Goal: Information Seeking & Learning: Learn about a topic

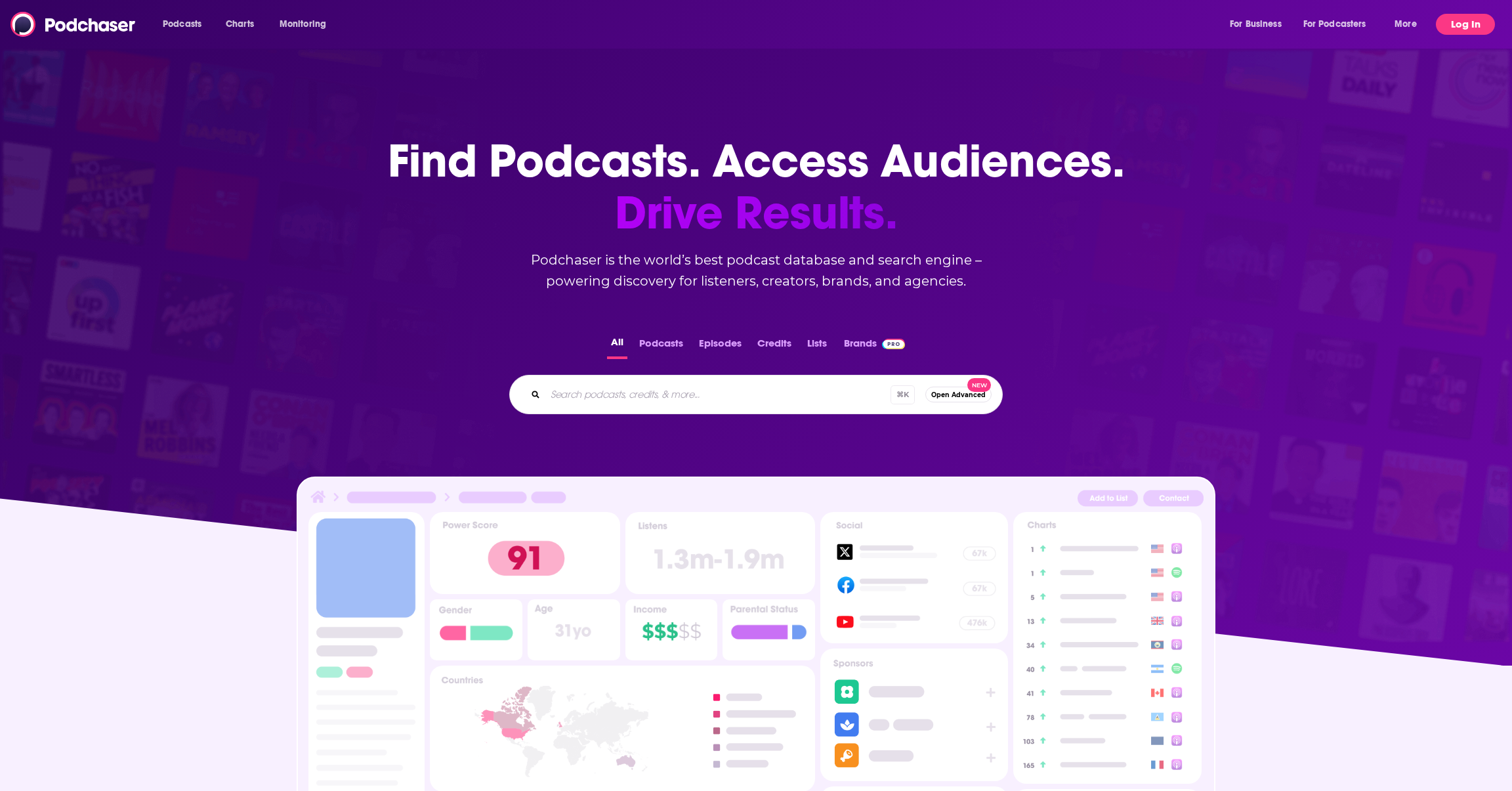
click at [1466, 22] on button "Log In" at bounding box center [1465, 24] width 59 height 21
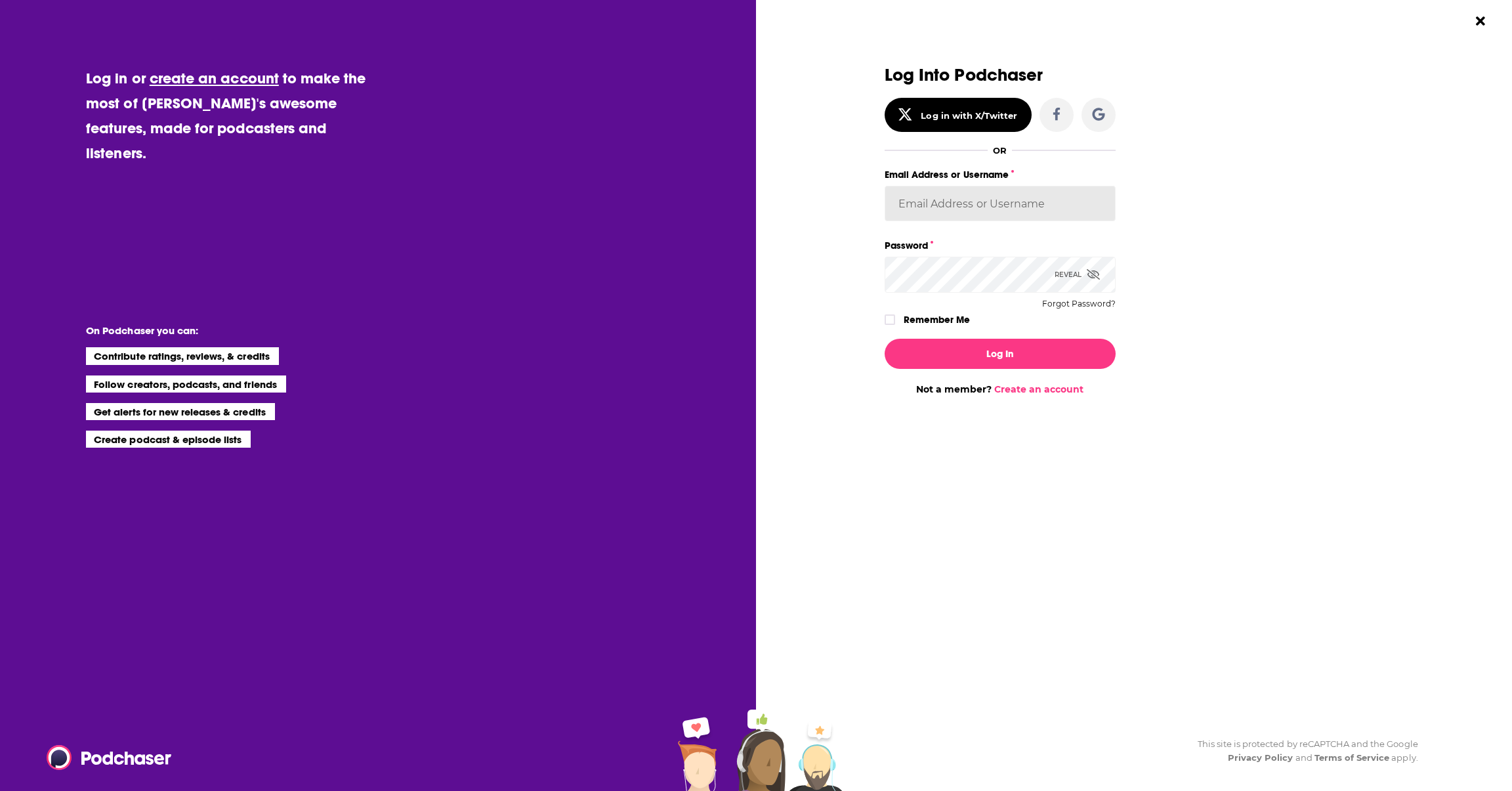
type input "[PERSON_NAME].[PERSON_NAME]"
click at [1000, 353] on button "Log In" at bounding box center [1000, 354] width 231 height 30
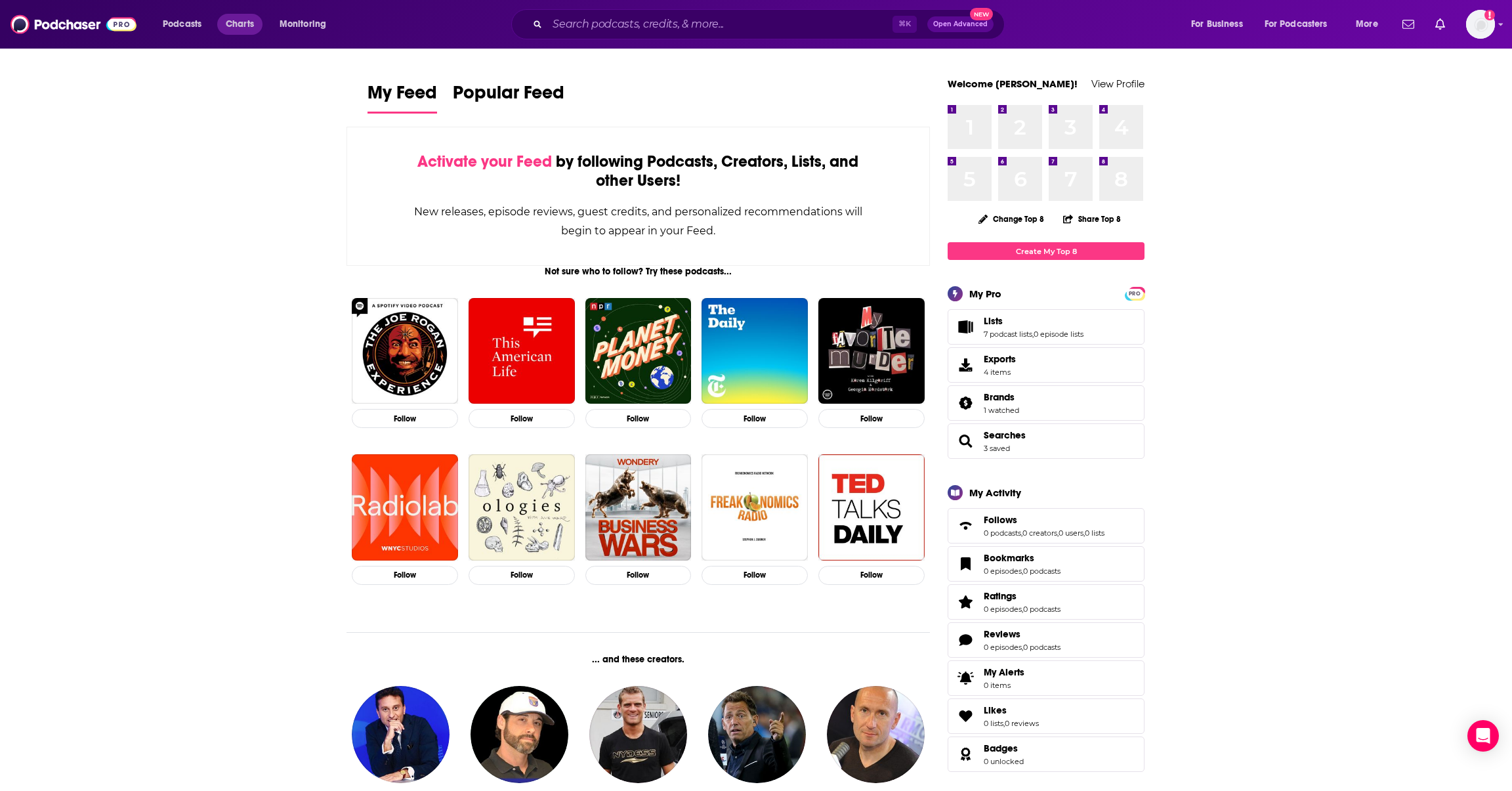
click at [239, 27] on span "Charts" at bounding box center [240, 24] width 28 height 19
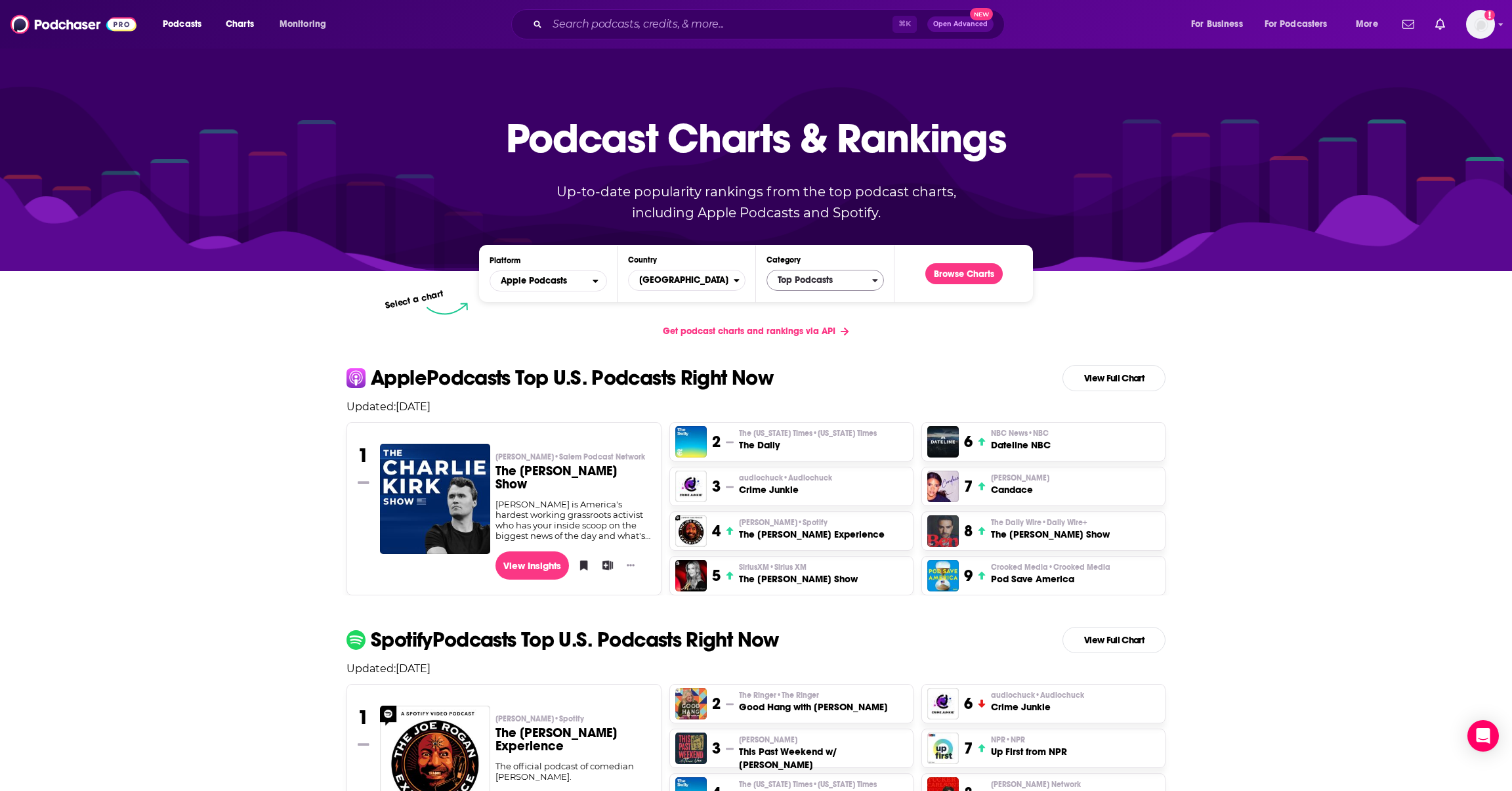
click at [833, 282] on span "Top Podcasts" at bounding box center [820, 280] width 105 height 22
click at [806, 300] on input "Categories" at bounding box center [826, 301] width 106 height 18
type input "sp"
click at [809, 339] on button "Sports" at bounding box center [826, 339] width 106 height 16
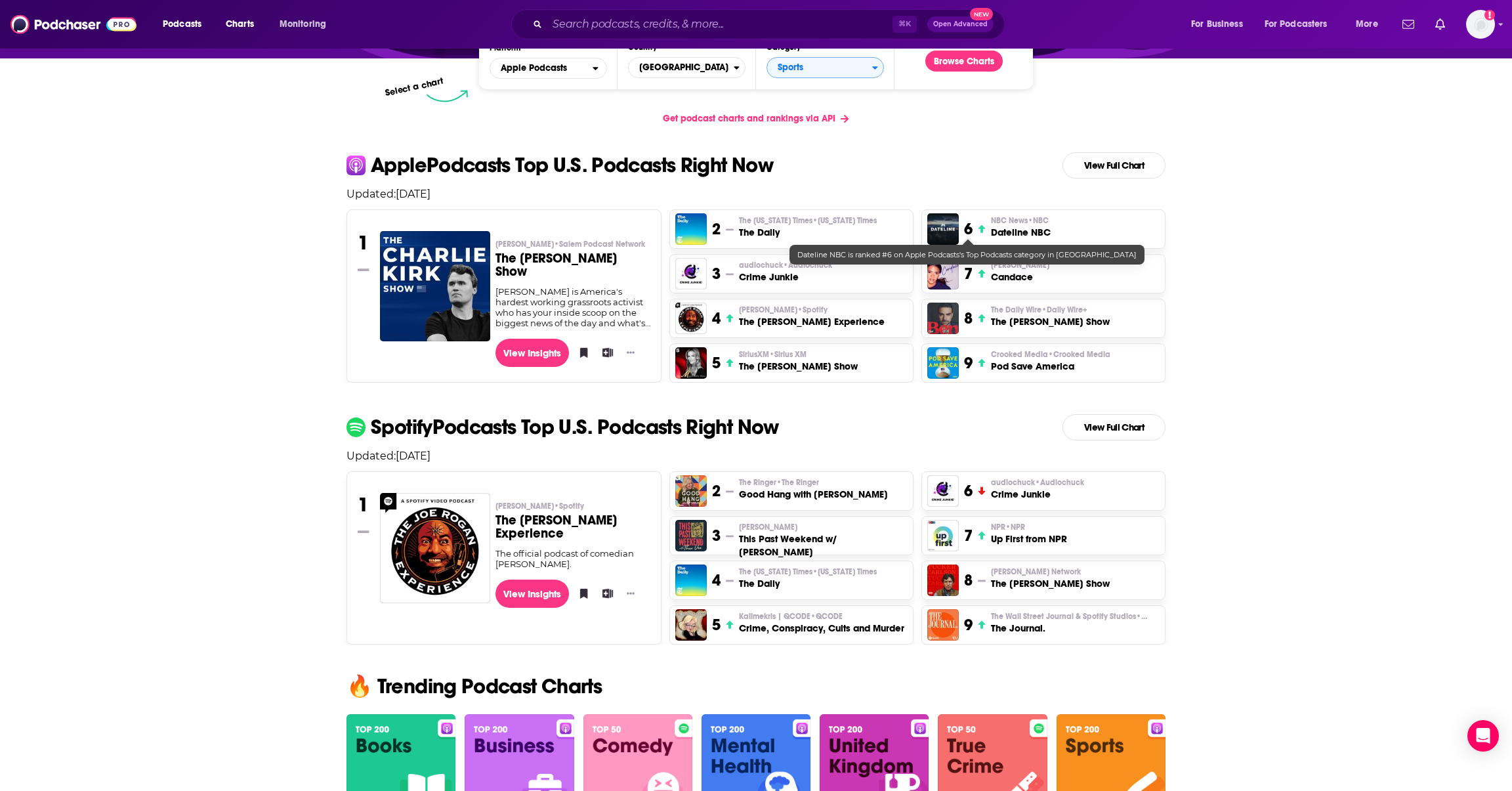
scroll to position [214, 0]
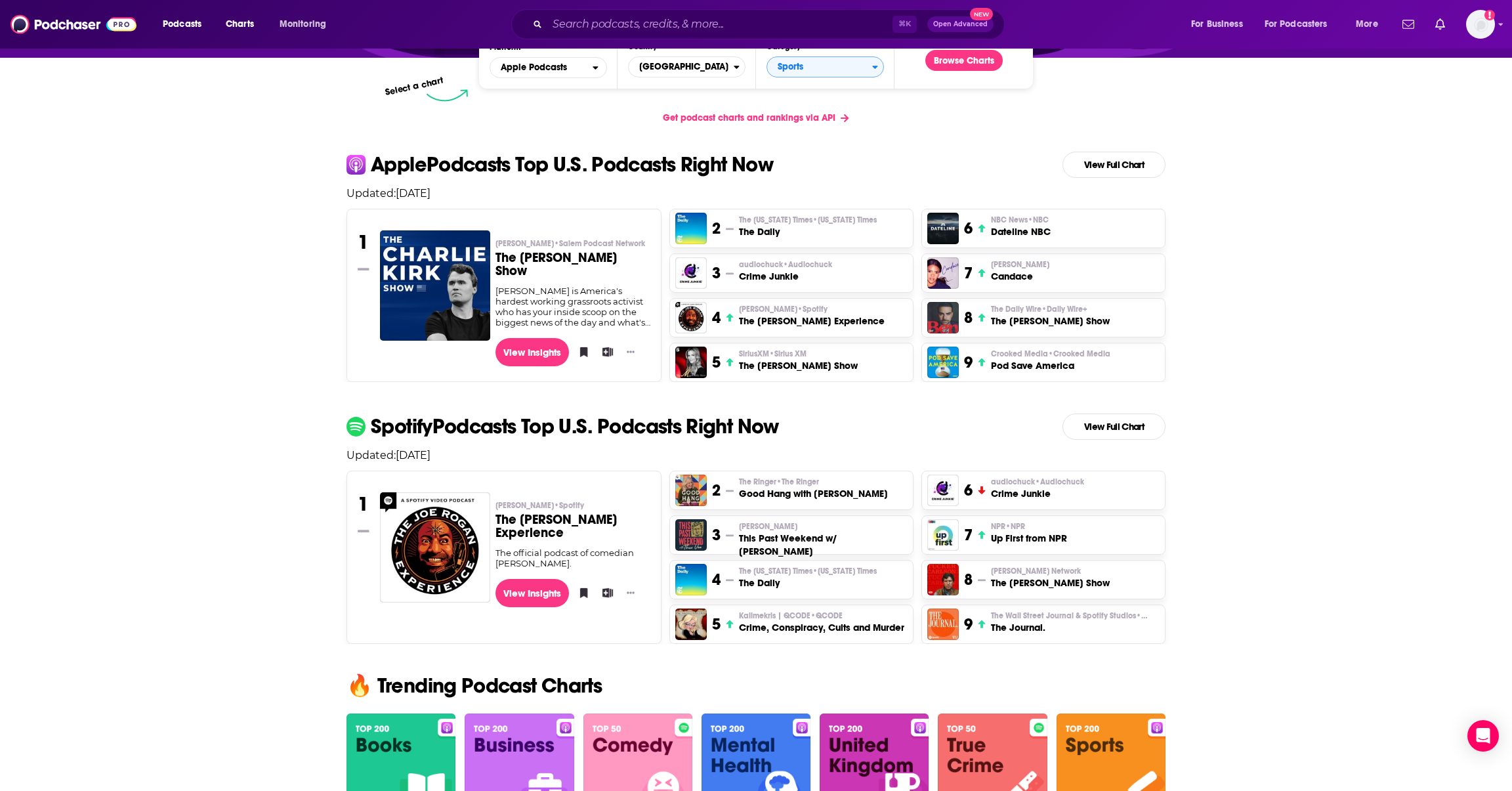
click at [904, 120] on div "Get podcast charts and rankings via API" at bounding box center [756, 118] width 840 height 32
click at [967, 62] on button "Browse Charts" at bounding box center [964, 60] width 77 height 21
